Goal: Check status: Check status

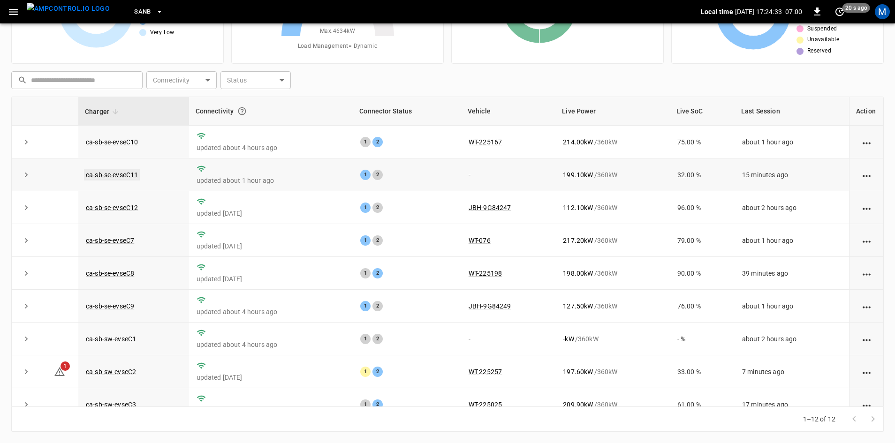
click at [117, 174] on link "ca-sb-se-evseC11" at bounding box center [112, 174] width 56 height 11
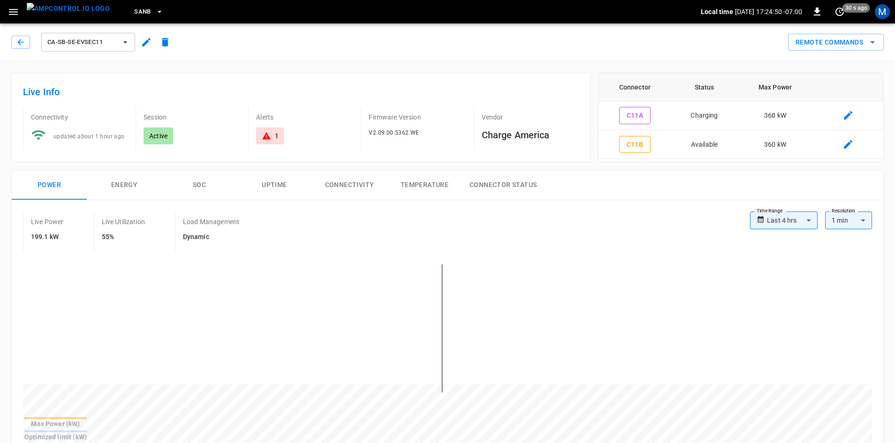
click at [19, 35] on div "ca-sb-se-evseC11" at bounding box center [92, 42] width 163 height 23
click at [19, 40] on icon "button" at bounding box center [20, 42] width 9 height 9
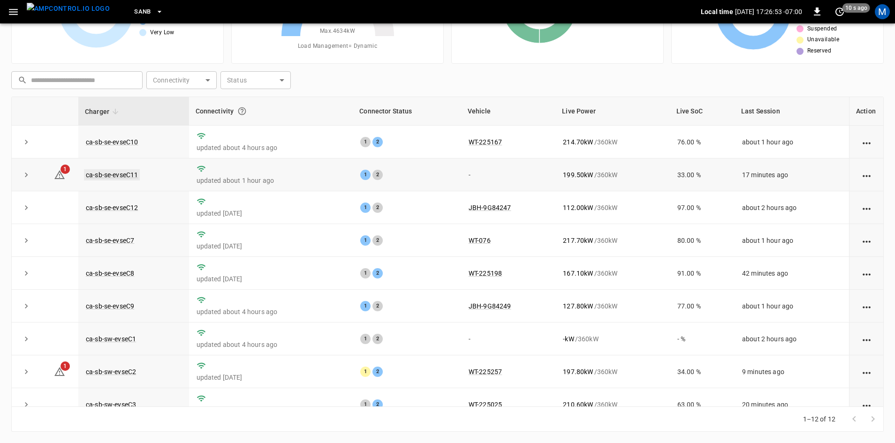
click at [121, 174] on link "ca-sb-se-evseC11" at bounding box center [112, 174] width 56 height 11
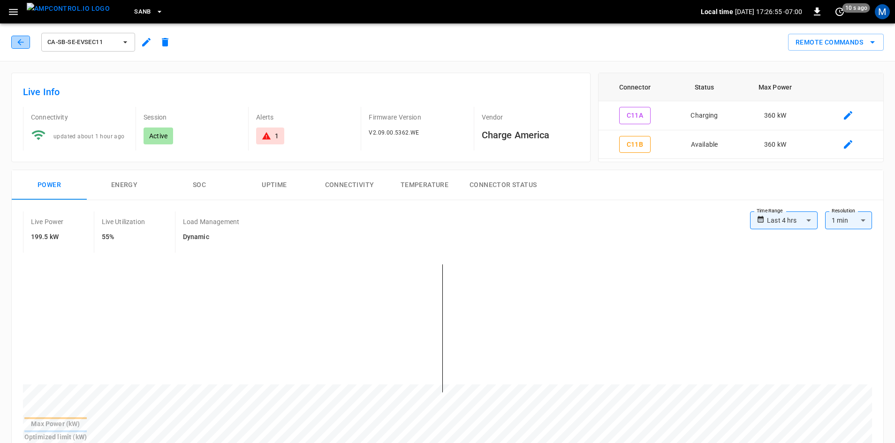
click at [24, 45] on icon "button" at bounding box center [20, 42] width 9 height 9
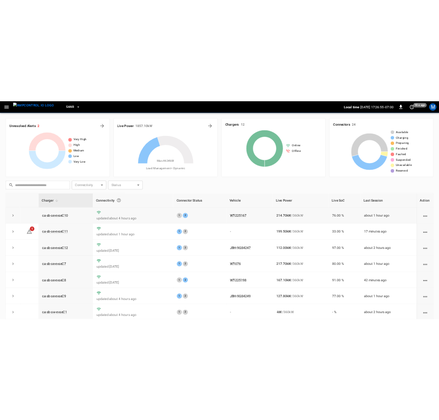
scroll to position [90, 0]
